Goal: Task Accomplishment & Management: Complete application form

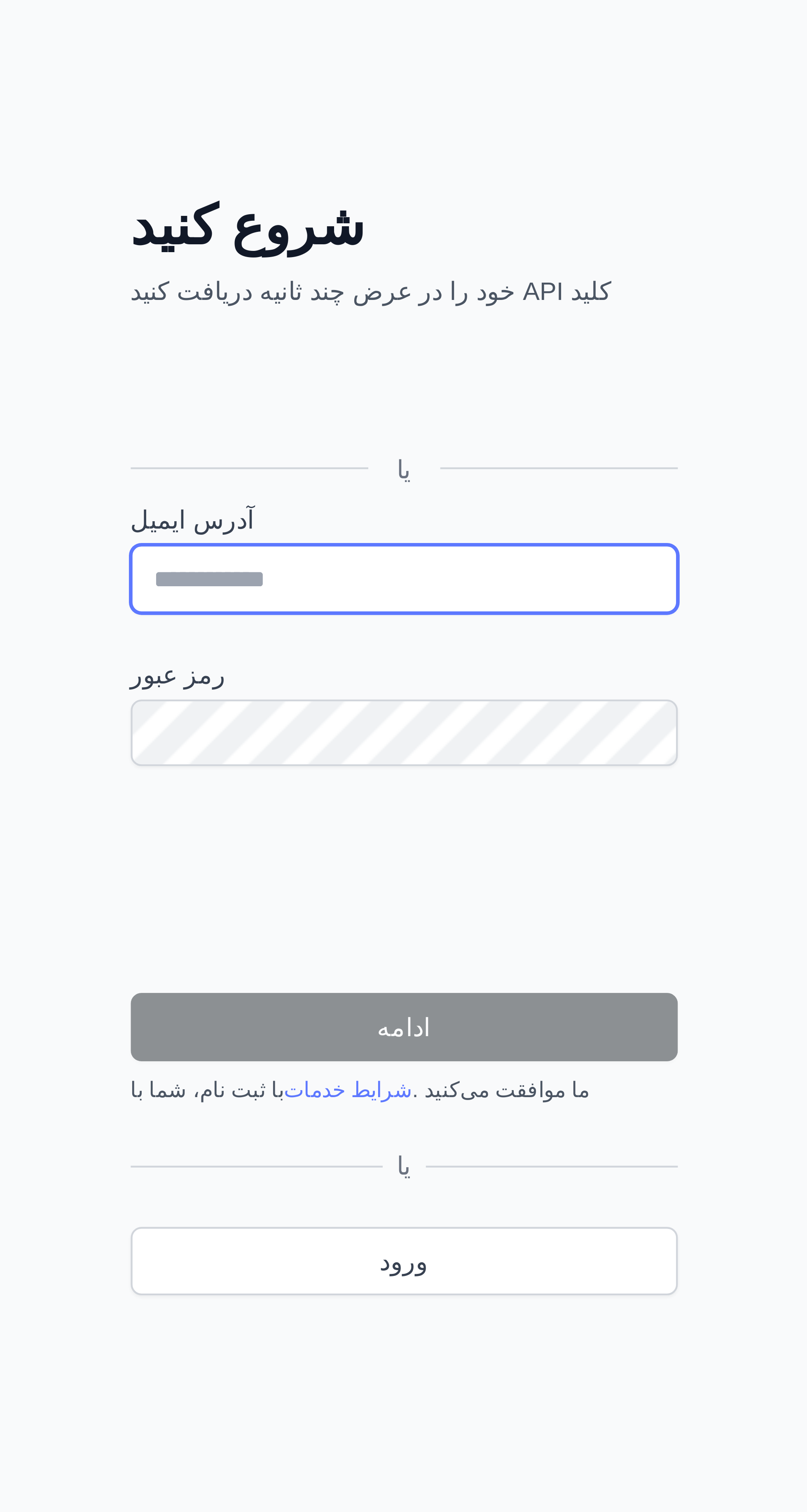
click at [227, 729] on input "آدرس ایمیل" at bounding box center [205, 728] width 125 height 16
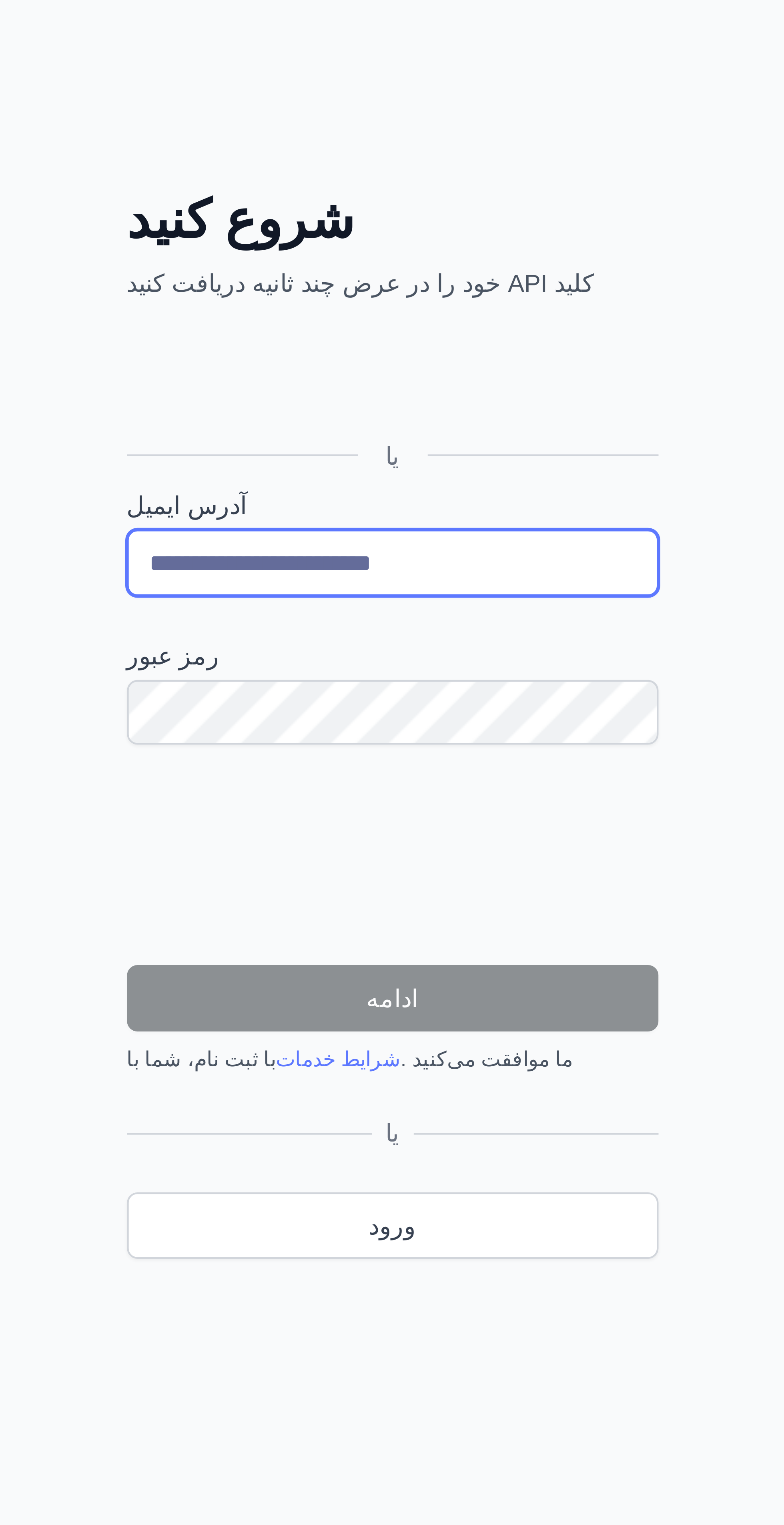
type input "**********"
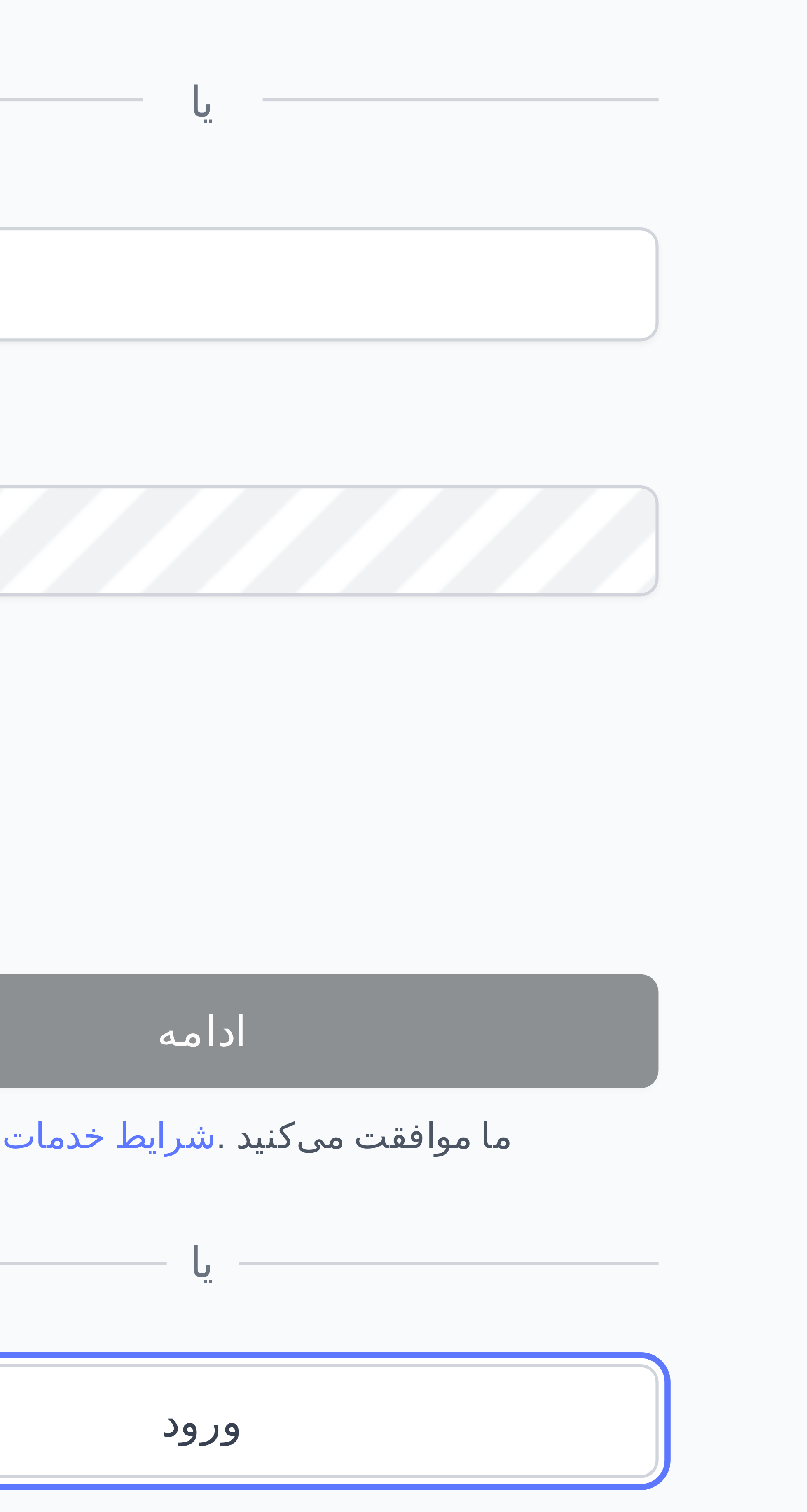
click at [230, 887] on link "ورود" at bounding box center [205, 883] width 125 height 16
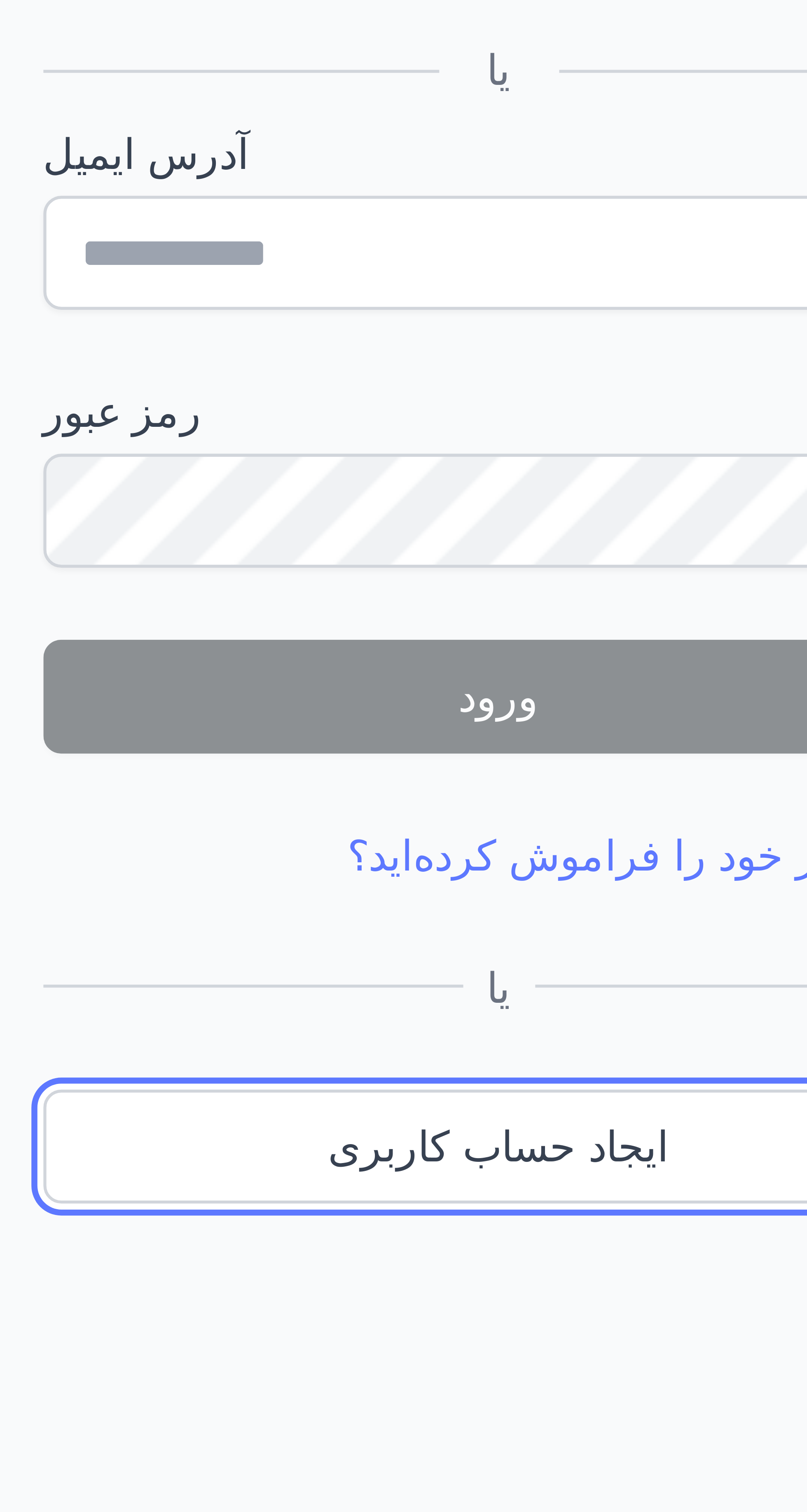
click at [229, 866] on link "ایجاد حساب کاربری" at bounding box center [205, 862] width 125 height 16
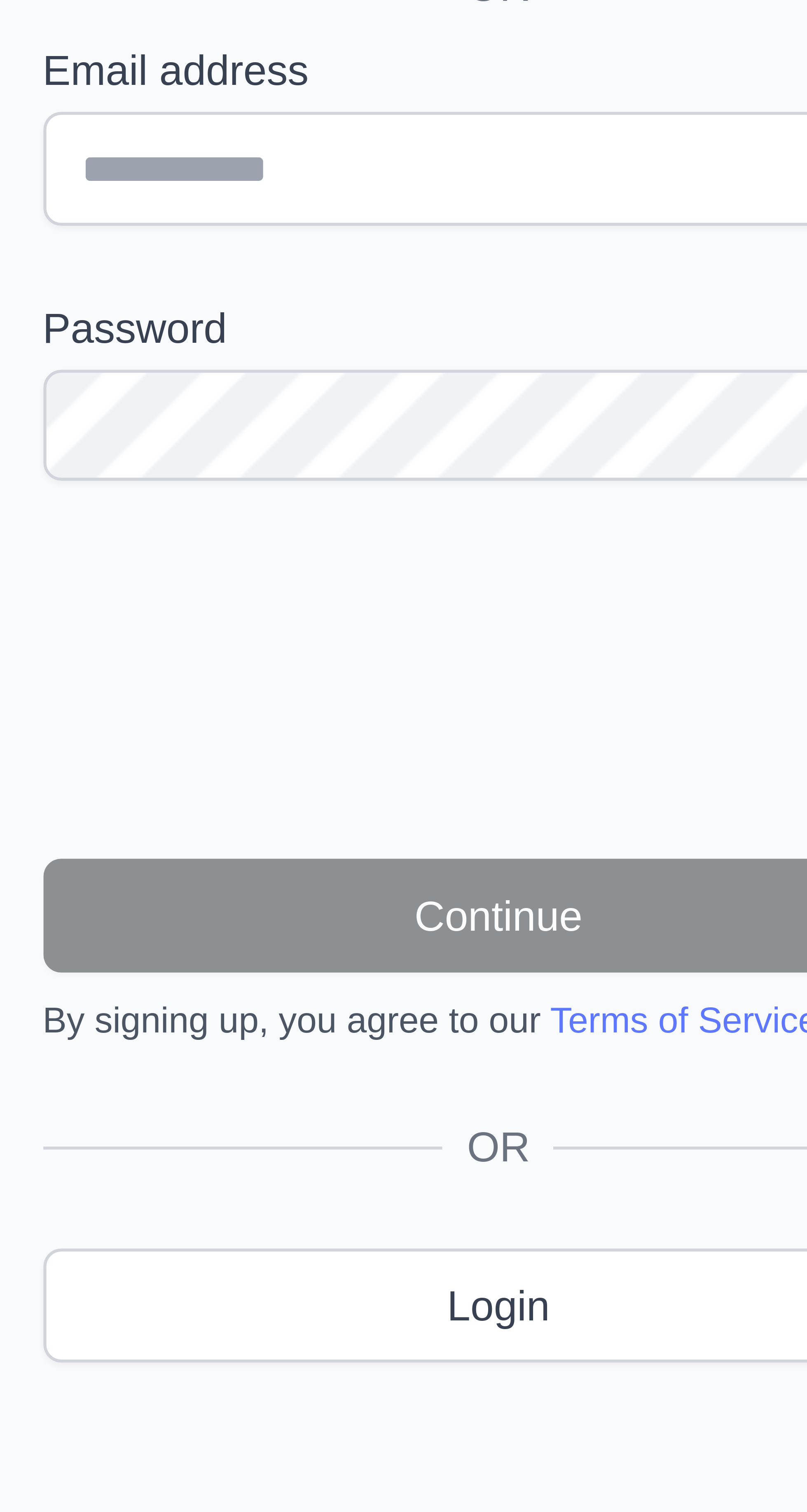
click at [230, 868] on div "OR Login" at bounding box center [205, 875] width 125 height 34
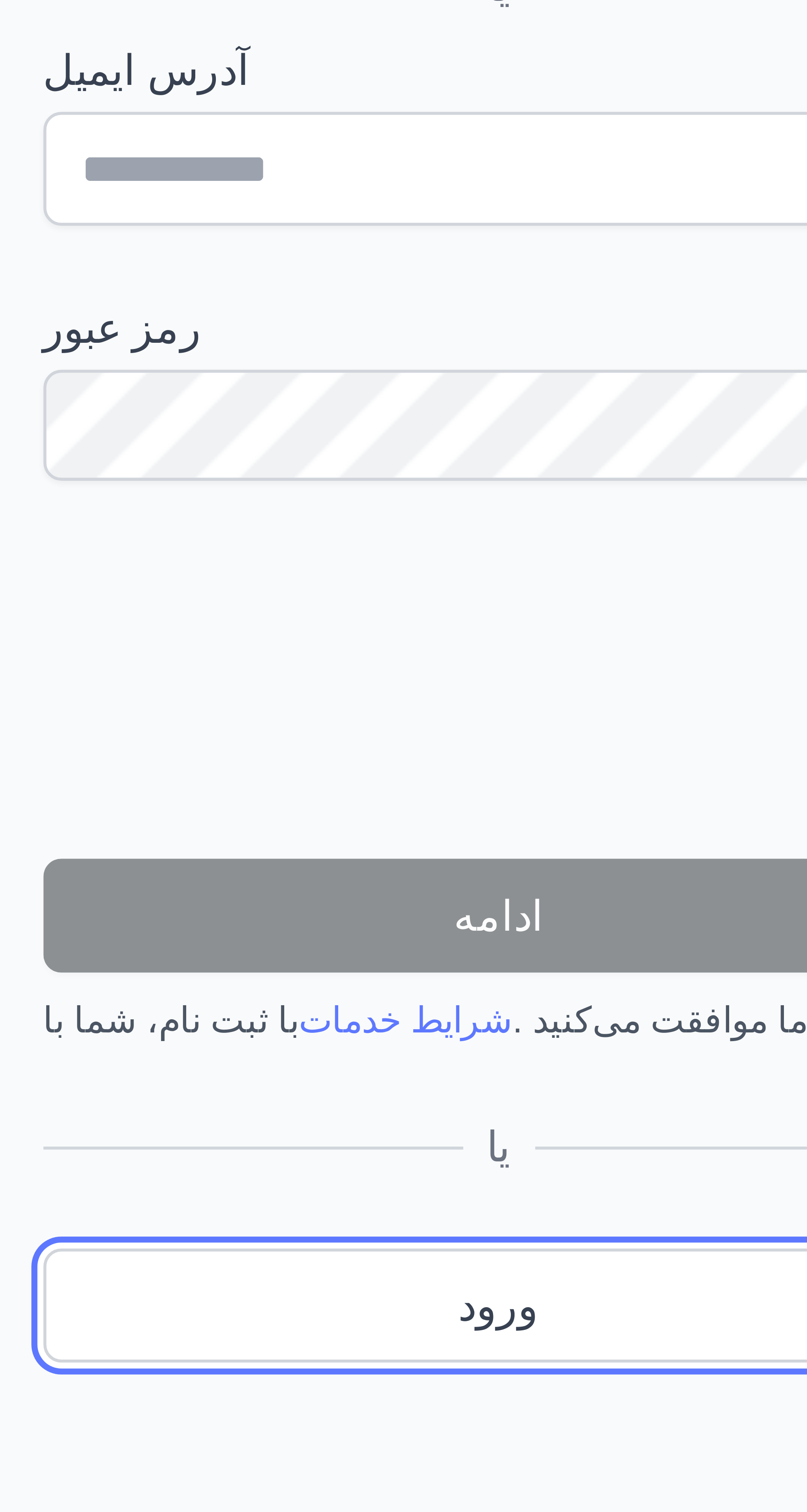
click at [212, 886] on link "ورود" at bounding box center [205, 883] width 125 height 16
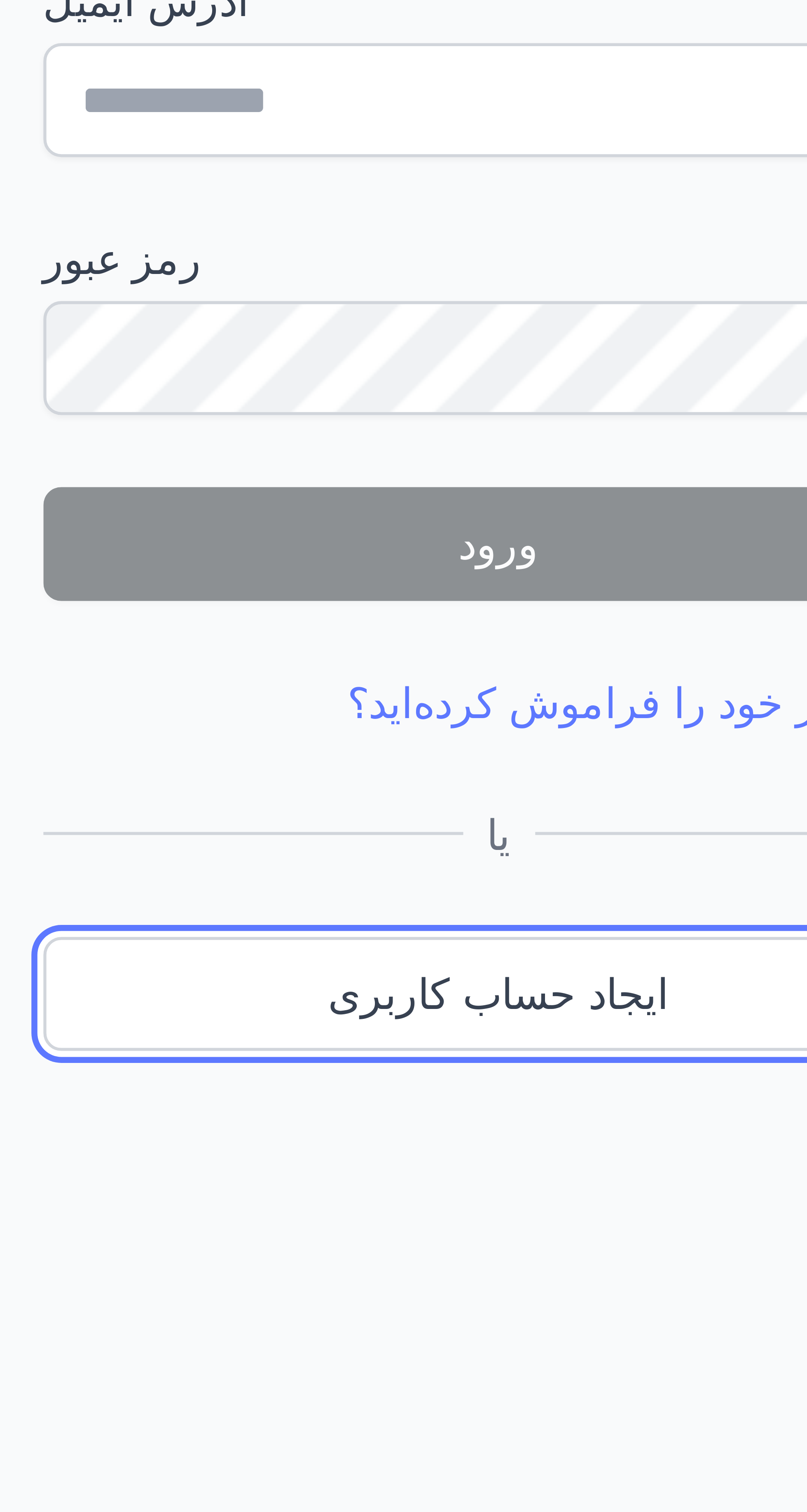
click at [242, 865] on link "ایجاد حساب کاربری" at bounding box center [205, 862] width 125 height 16
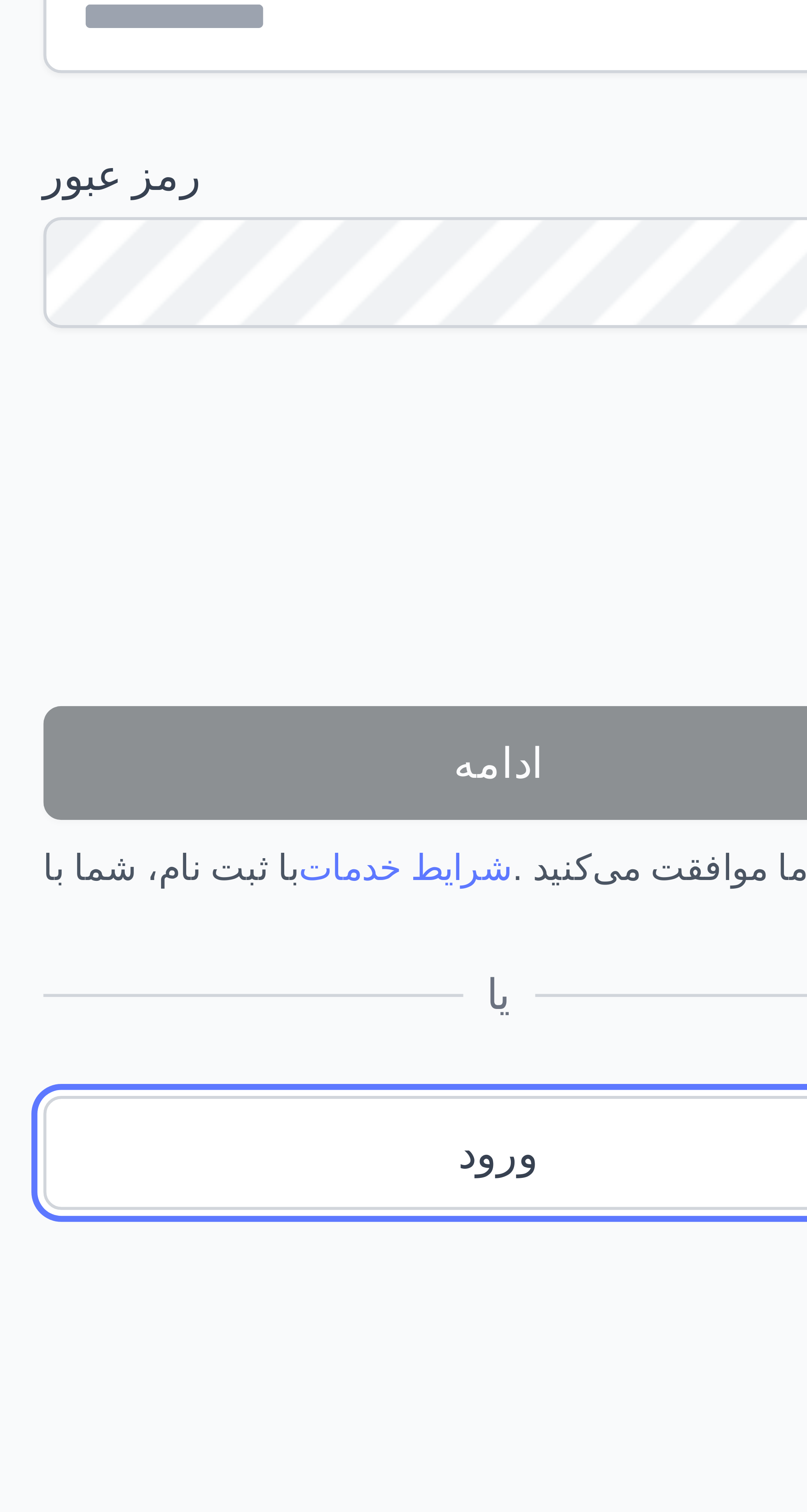
click at [210, 887] on font "ورود" at bounding box center [204, 884] width 11 height 7
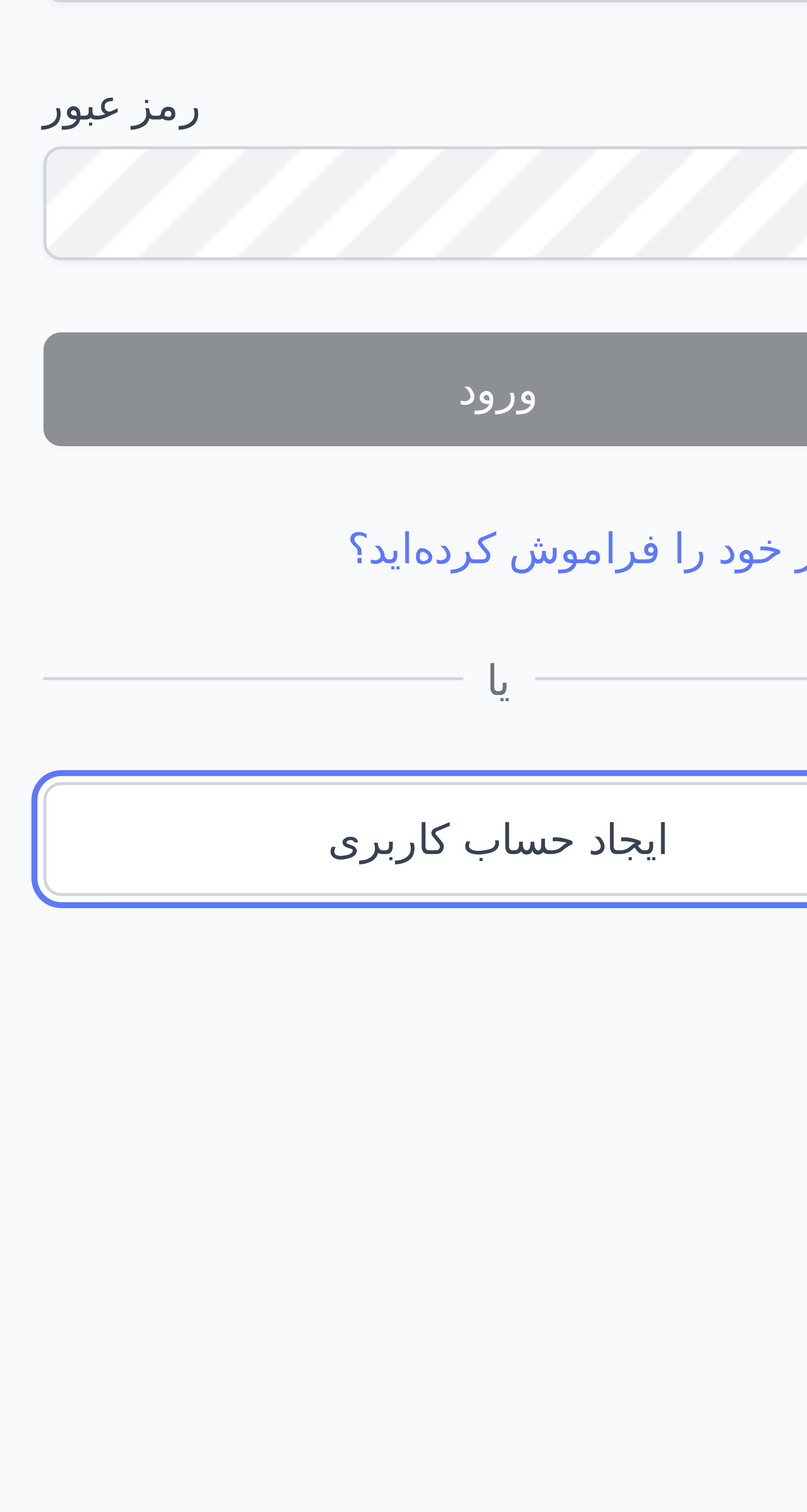
click at [227, 863] on link "ایجاد حساب کاربری" at bounding box center [205, 862] width 125 height 16
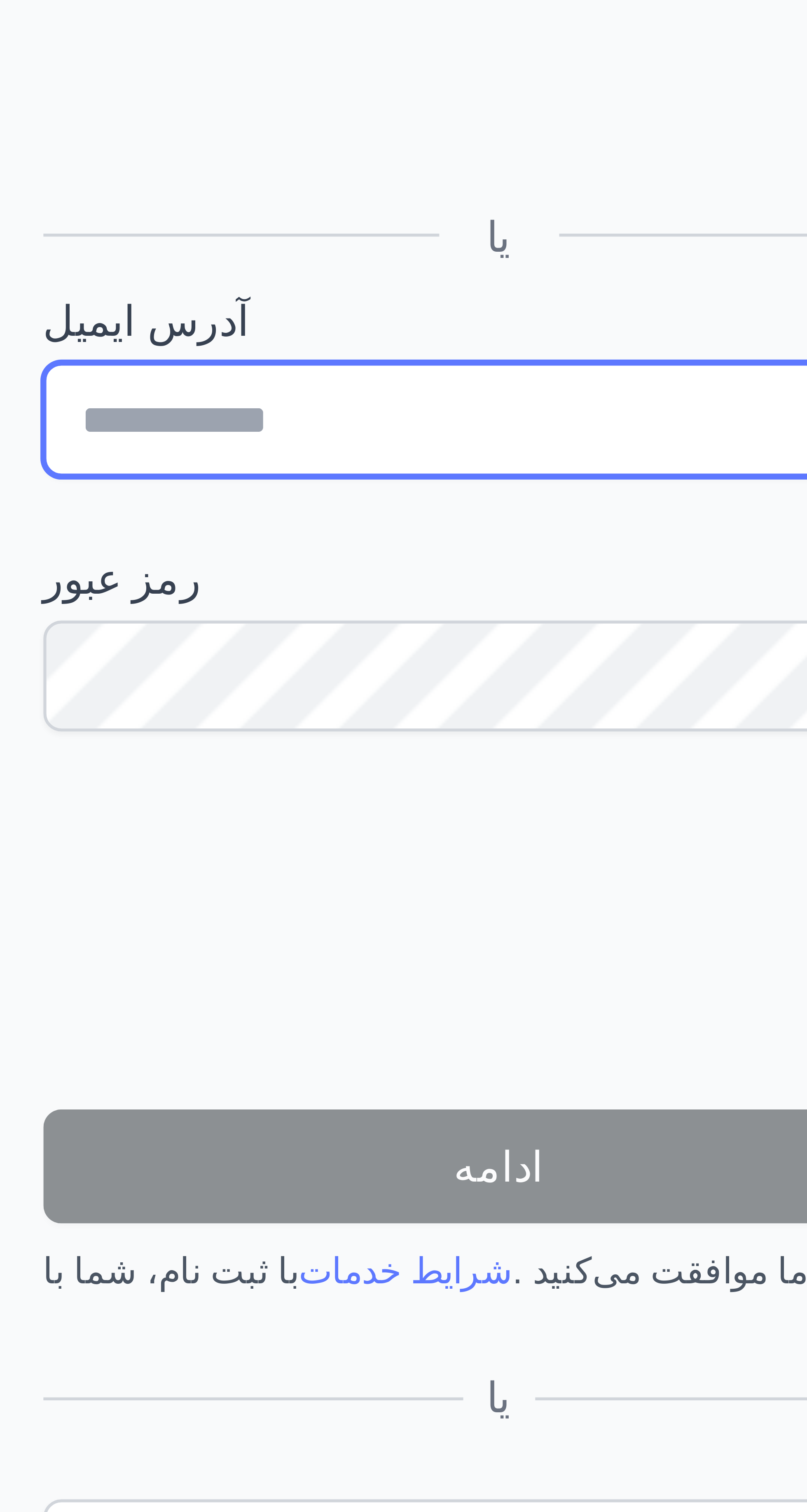
click at [199, 728] on input "آدرس ایمیل" at bounding box center [205, 728] width 125 height 16
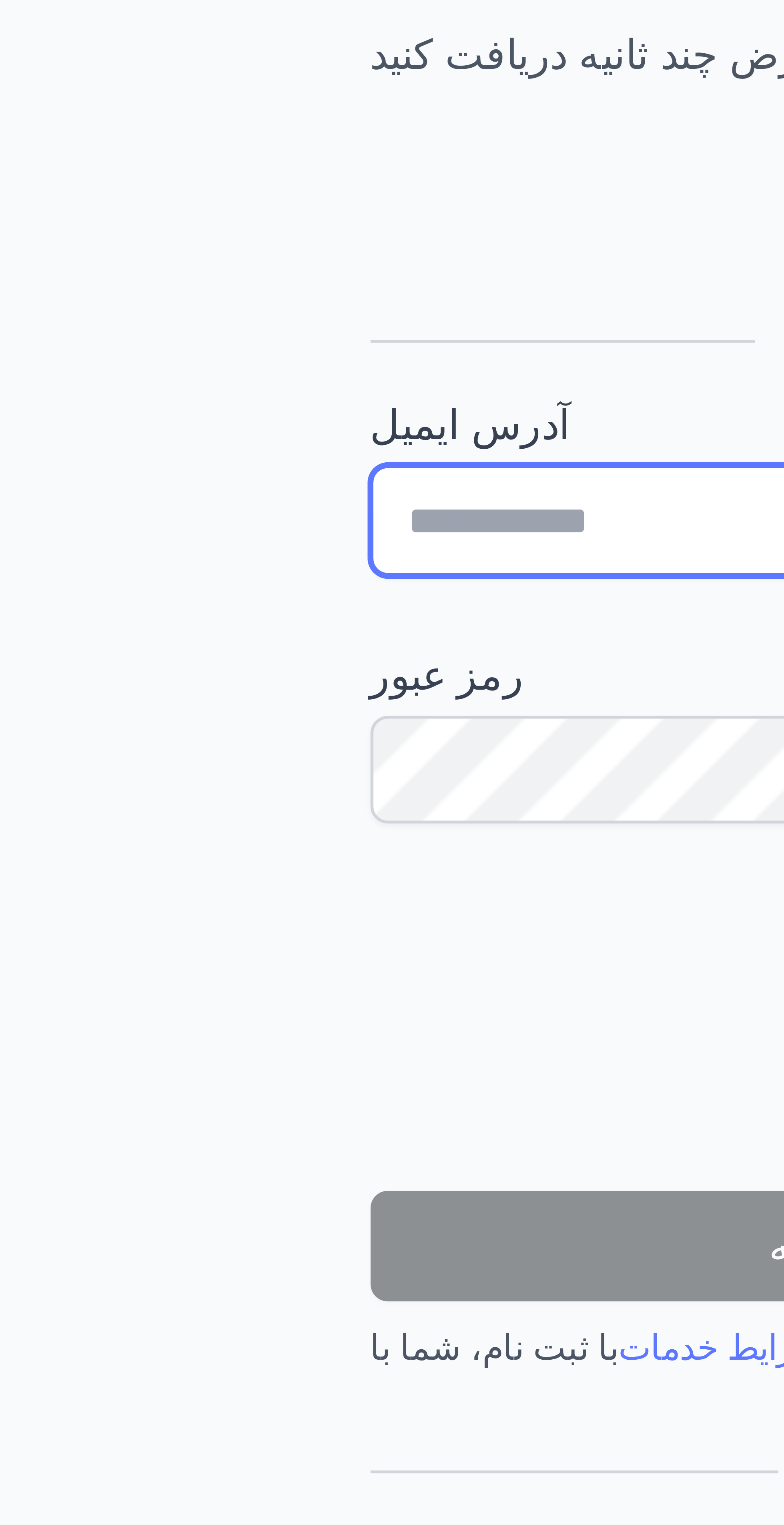
click at [171, 728] on input "آدرس ایمیل" at bounding box center [199, 735] width 122 height 15
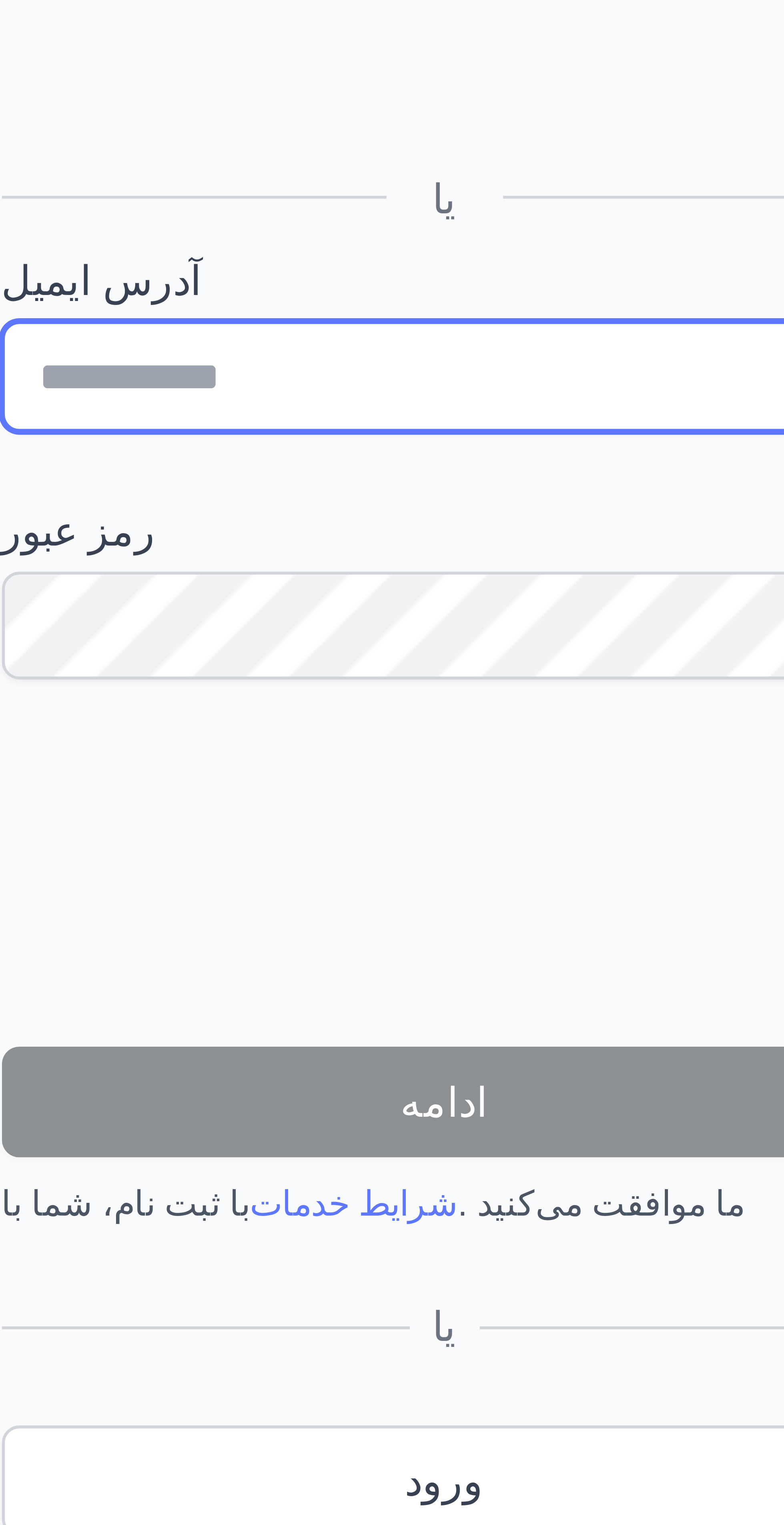
click at [208, 736] on input "آدرس ایمیل" at bounding box center [199, 735] width 122 height 15
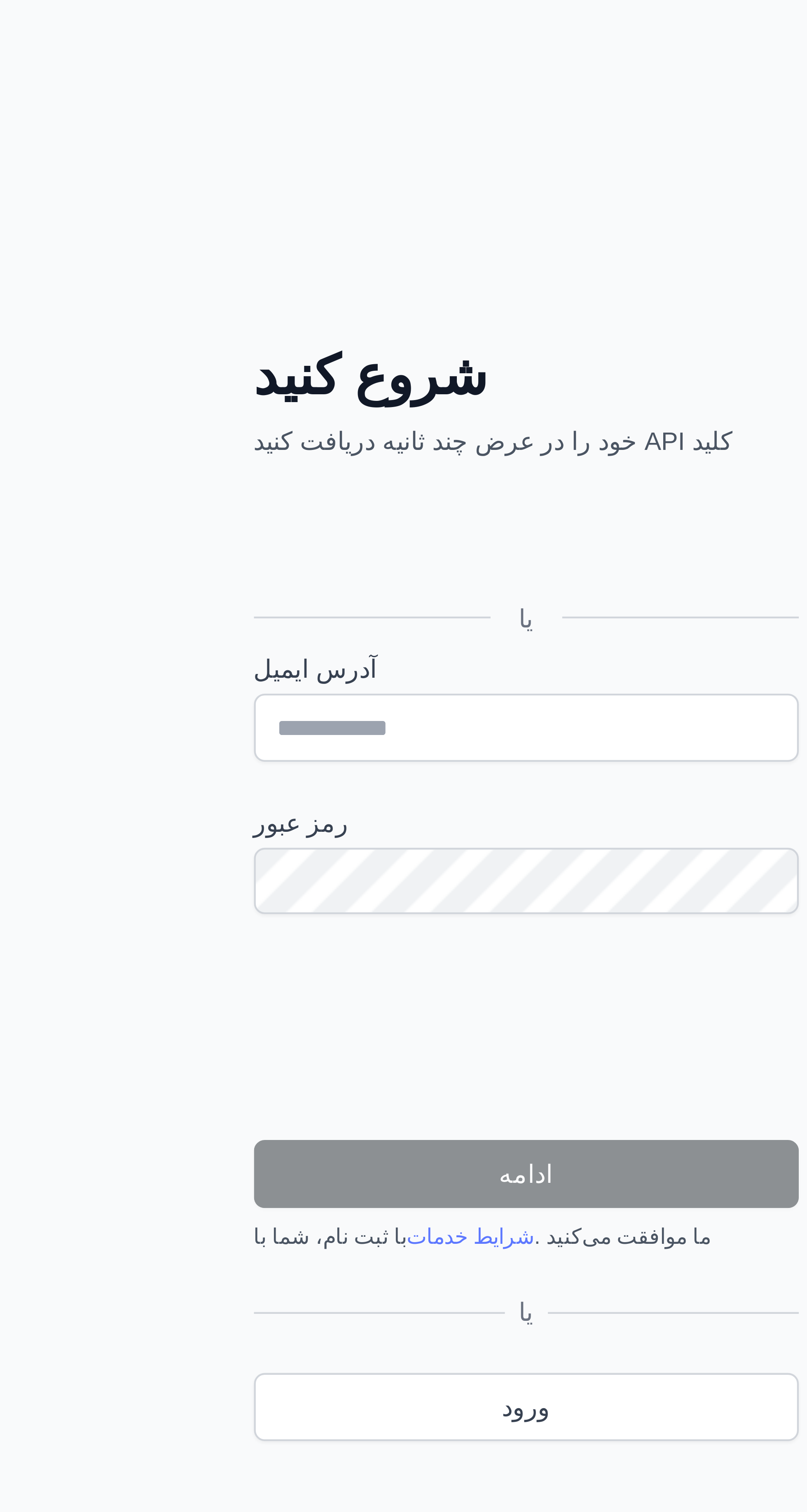
click at [230, 672] on div "یا" at bounding box center [205, 689] width 125 height 41
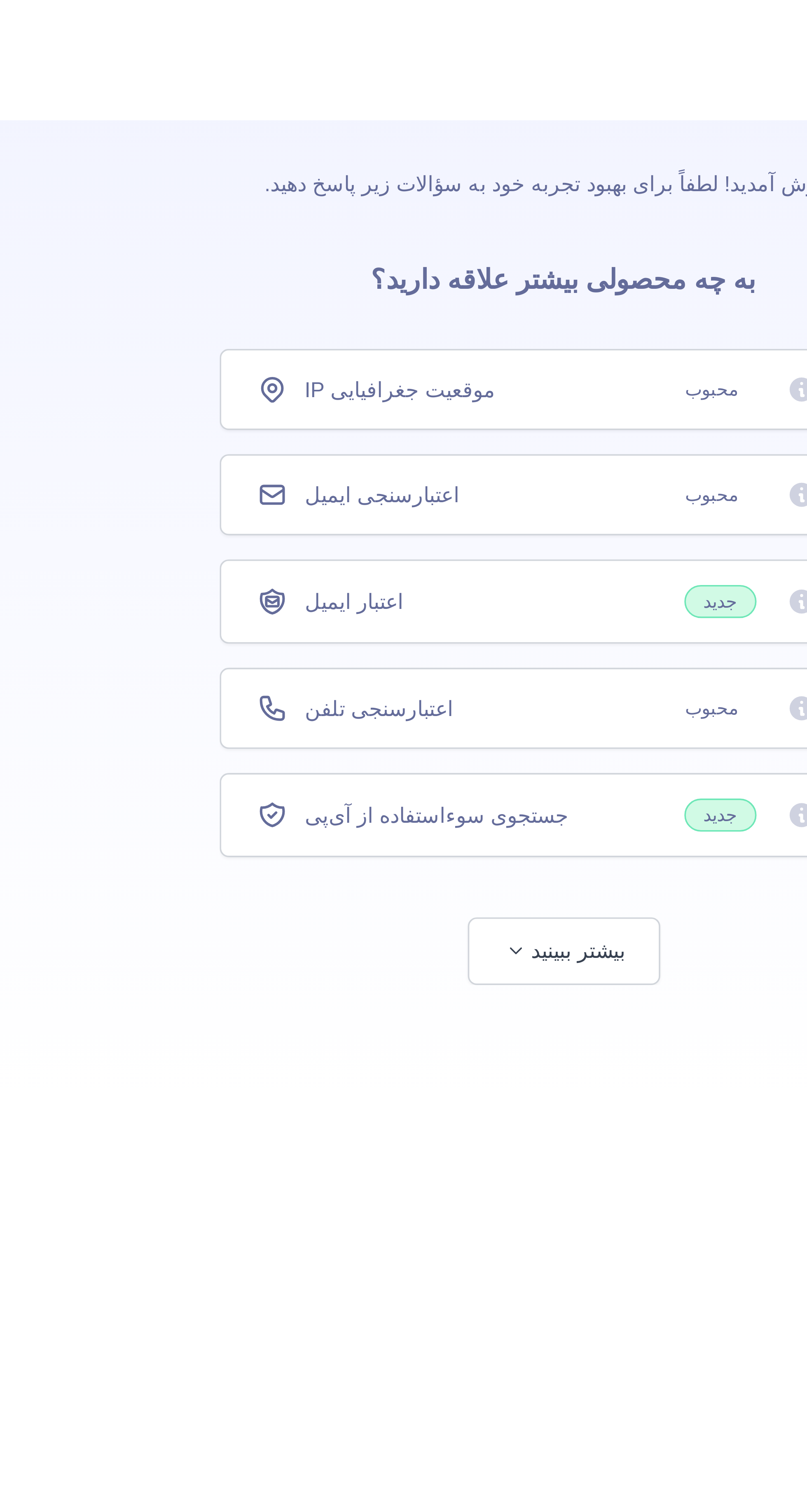
click at [435, 161] on div "اعتبار ایمیل جدید" at bounding box center [404, 164] width 168 height 9
click at [418, 143] on div "اعتبارسنجی [PERSON_NAME]" at bounding box center [404, 136] width 189 height 22
